Goal: Book appointment/travel/reservation

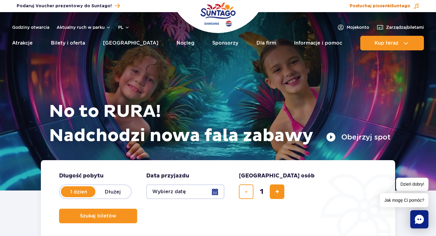
click at [389, 8] on span "Posłuchaj piosenki Suntago" at bounding box center [380, 6] width 61 height 6
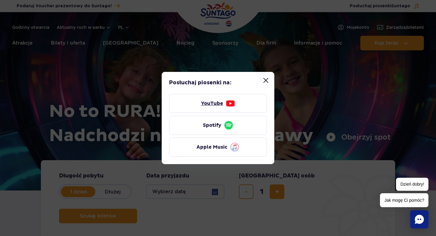
click at [210, 102] on link "YouTube" at bounding box center [218, 103] width 98 height 19
click at [264, 84] on button "Zamknij modal “Posłuchaj piosenki Suntago”" at bounding box center [266, 80] width 12 height 12
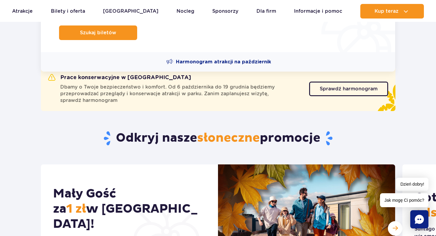
scroll to position [185, 0]
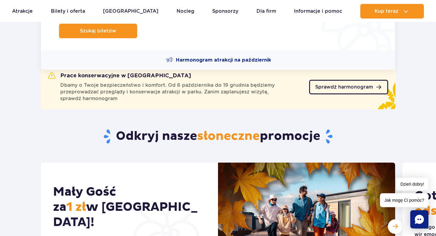
click at [337, 92] on link "Sprawdź harmonogram" at bounding box center [348, 87] width 79 height 15
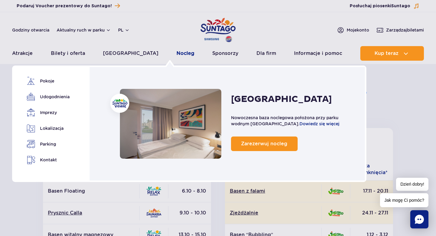
click at [177, 55] on link "Nocleg" at bounding box center [186, 53] width 18 height 15
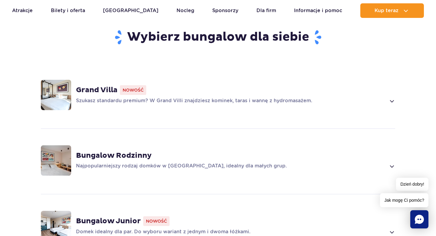
scroll to position [428, 0]
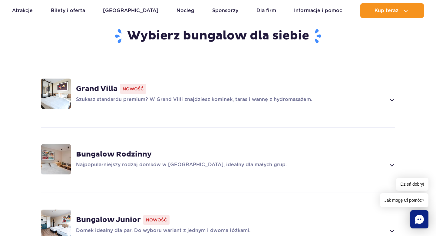
click at [109, 84] on strong "Grand Villa" at bounding box center [97, 88] width 42 height 9
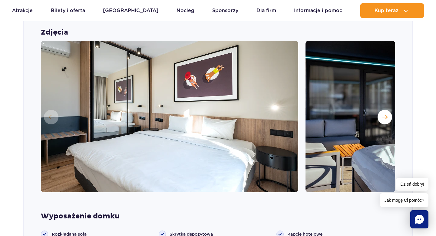
scroll to position [527, 0]
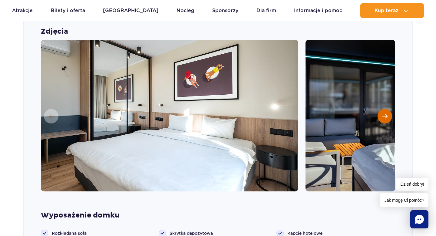
click at [386, 113] on span "Następny slajd" at bounding box center [385, 115] width 5 height 5
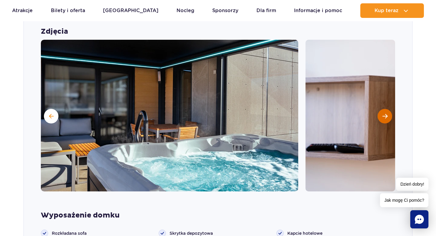
click at [386, 113] on span "Następny slajd" at bounding box center [385, 115] width 5 height 5
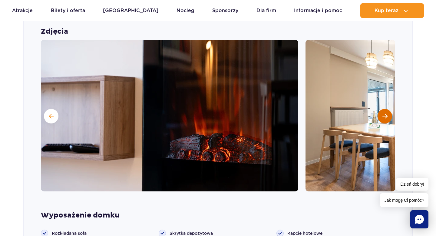
click at [386, 113] on span "Następny slajd" at bounding box center [385, 115] width 5 height 5
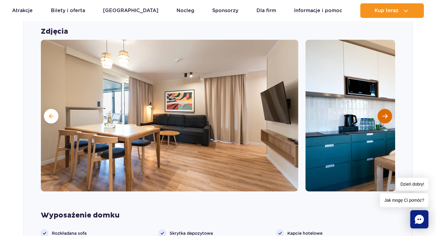
click at [386, 113] on span "Następny slajd" at bounding box center [385, 115] width 5 height 5
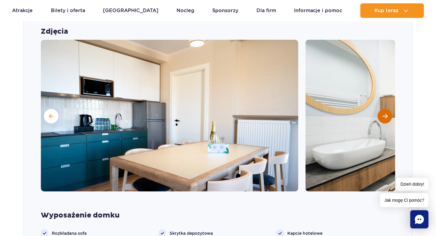
click at [386, 113] on span "Następny slajd" at bounding box center [385, 115] width 5 height 5
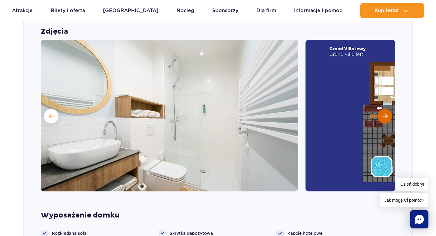
click at [386, 113] on span "Następny slajd" at bounding box center [385, 115] width 5 height 5
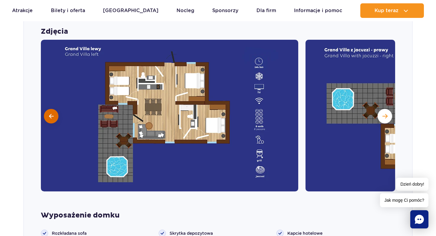
click at [53, 113] on span at bounding box center [51, 115] width 5 height 5
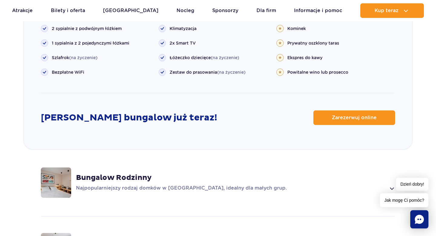
scroll to position [767, 0]
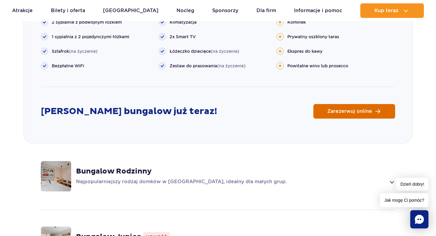
click at [351, 109] on span "Zarezerwuj online" at bounding box center [350, 111] width 45 height 5
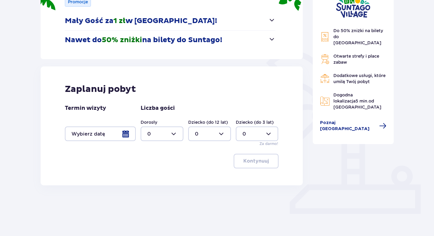
scroll to position [101, 0]
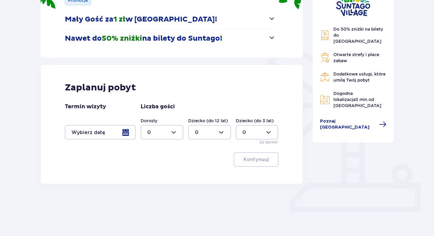
click at [123, 130] on div at bounding box center [100, 132] width 71 height 15
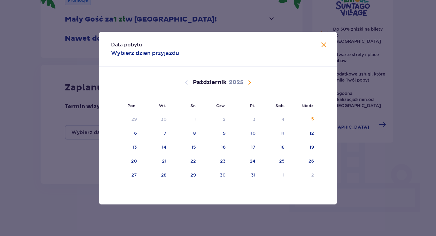
click at [252, 83] on span "Następny miesiąc" at bounding box center [249, 82] width 7 height 7
click at [250, 83] on span "Następny miesiąc" at bounding box center [249, 82] width 7 height 7
click at [251, 83] on span "Następny miesiąc" at bounding box center [249, 82] width 7 height 7
click at [185, 81] on span "Poprzedni miesiąc" at bounding box center [186, 82] width 7 height 7
click at [137, 174] on div "29" at bounding box center [125, 175] width 29 height 13
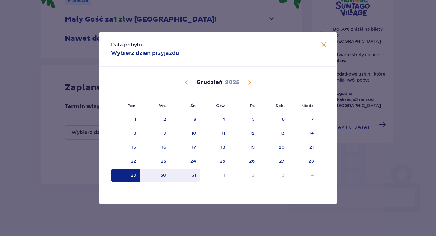
click at [189, 177] on div "31" at bounding box center [186, 175] width 30 height 13
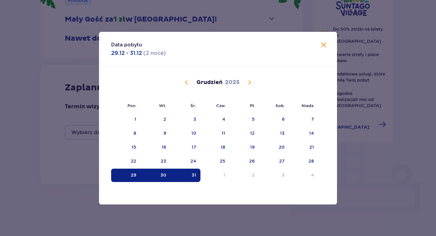
type input "29.12.25 - 31.12.25"
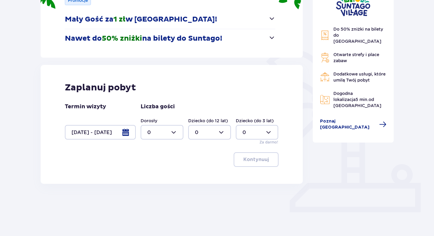
click at [171, 129] on div at bounding box center [162, 132] width 43 height 15
click at [151, 174] on div "2" at bounding box center [161, 176] width 29 height 7
type input "2"
click at [221, 131] on div at bounding box center [209, 132] width 43 height 15
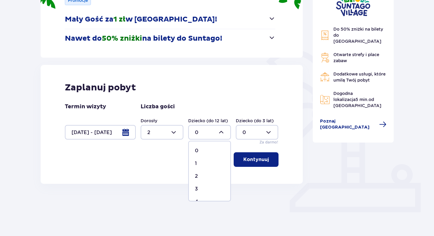
click at [197, 180] on span "2" at bounding box center [210, 176] width 42 height 13
type input "2"
click at [254, 161] on p "Kontynuuj" at bounding box center [255, 159] width 25 height 7
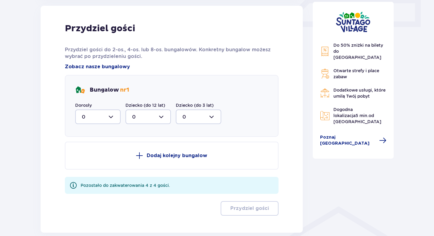
scroll to position [319, 0]
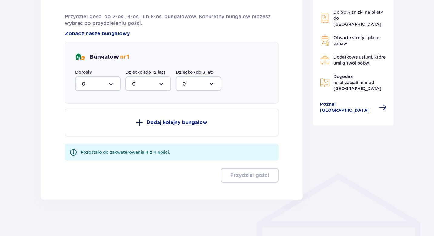
click at [110, 88] on div at bounding box center [97, 83] width 45 height 15
click at [90, 132] on span "2" at bounding box center [98, 127] width 44 height 13
type input "2"
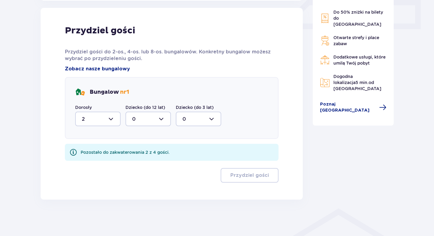
click at [154, 121] on div at bounding box center [147, 119] width 45 height 15
click at [138, 166] on span "2" at bounding box center [148, 162] width 44 height 13
type input "2"
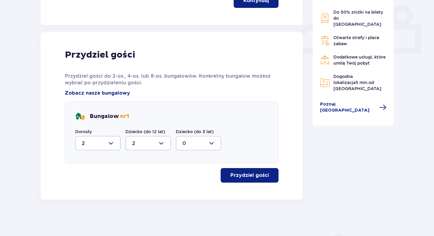
click at [261, 178] on p "Przydziel gości" at bounding box center [249, 175] width 38 height 7
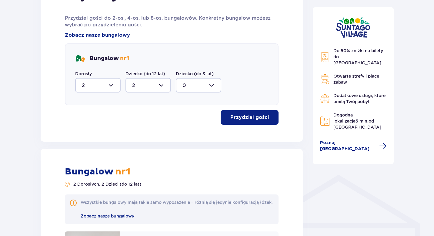
scroll to position [282, 0]
